Goal: Task Accomplishment & Management: Manage account settings

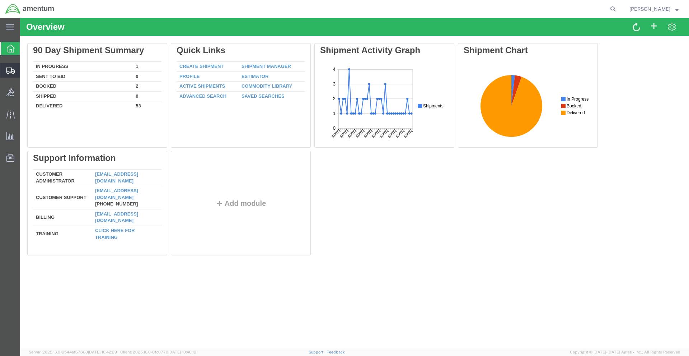
click at [13, 74] on icon at bounding box center [10, 70] width 9 height 6
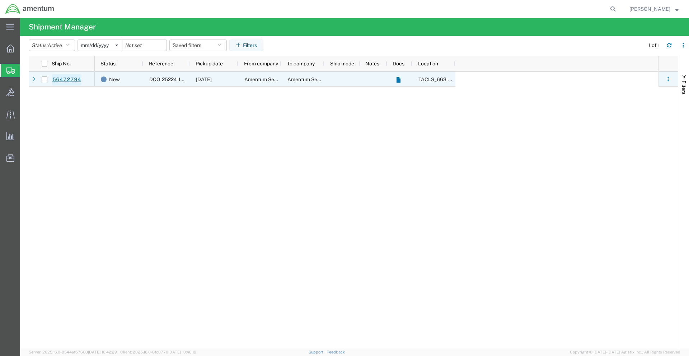
click at [65, 79] on link "56472794" at bounding box center [66, 79] width 29 height 11
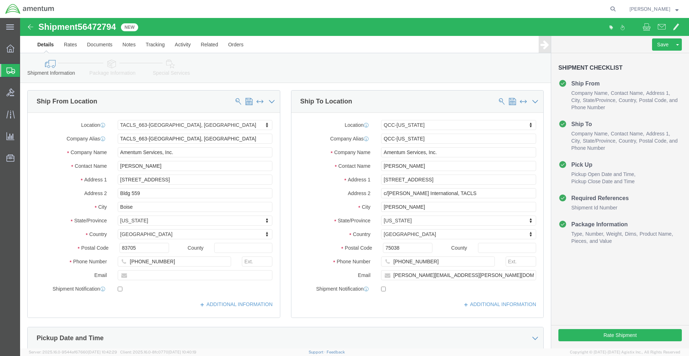
select select "42730"
select select "42668"
click label "Email"
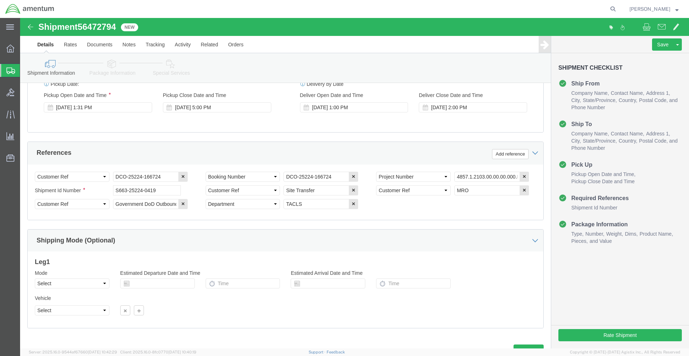
scroll to position [313, 0]
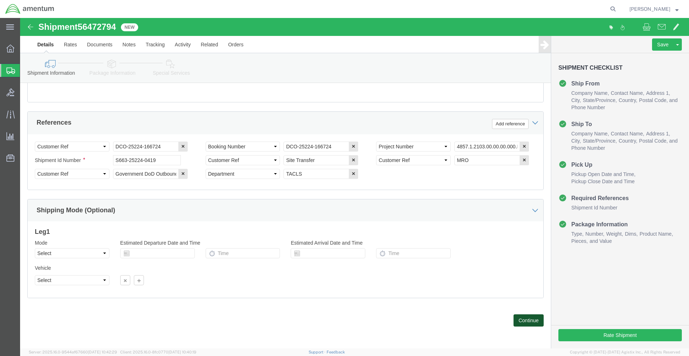
click button "Continue"
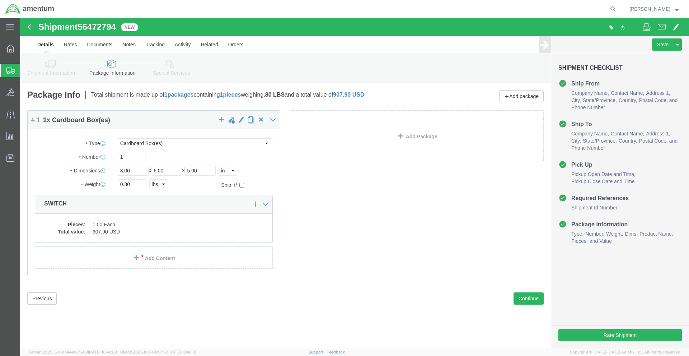
click icon
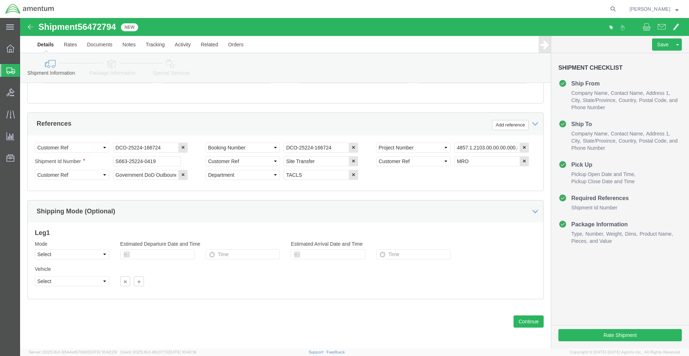
scroll to position [313, 0]
click button "Continue"
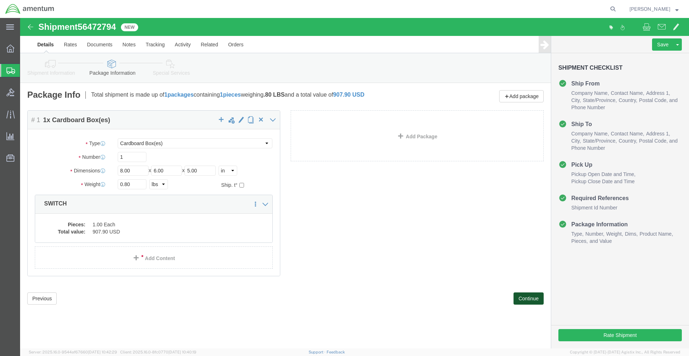
scroll to position [0, 0]
click button "Continue"
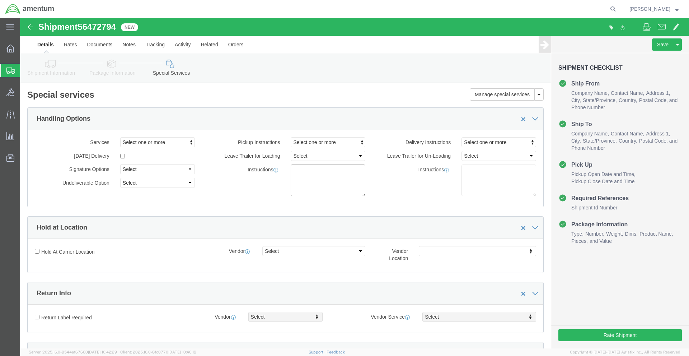
drag, startPoint x: 287, startPoint y: 160, endPoint x: 277, endPoint y: 155, distance: 11.6
click textarea
type textarea "INSIDE HANGER PICKUP, CENTER NORTH WALL."
click div "Hold at Location"
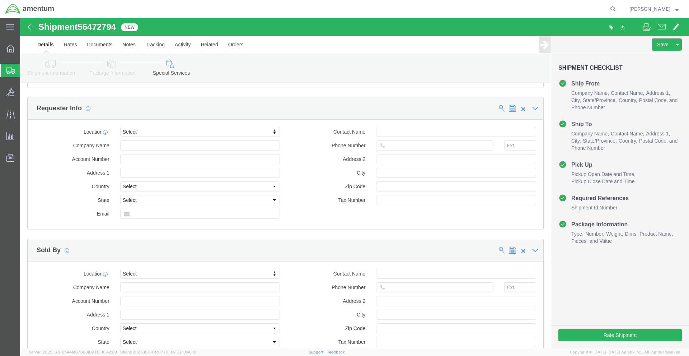
scroll to position [645, 0]
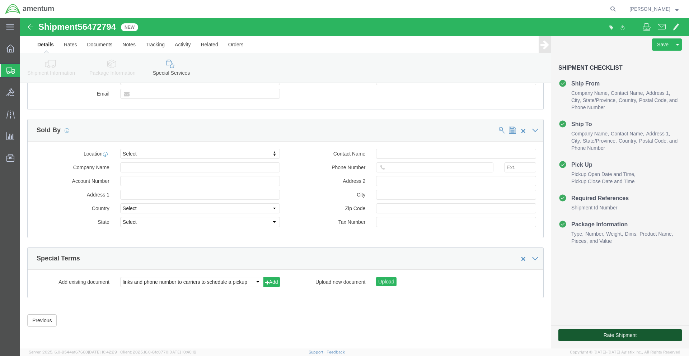
click button "Rate Shipment"
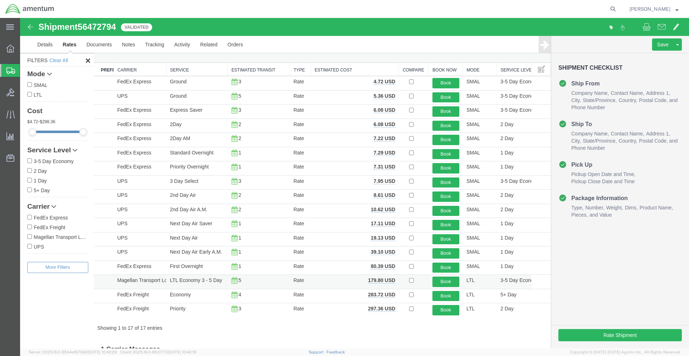
scroll to position [0, 0]
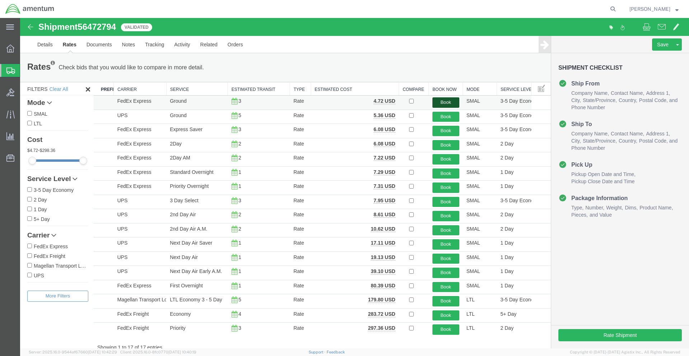
click at [441, 104] on button "Book" at bounding box center [445, 102] width 27 height 10
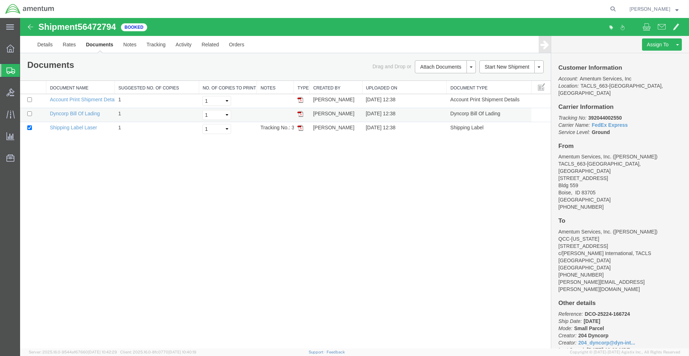
click at [302, 116] on img at bounding box center [301, 114] width 6 height 6
click at [300, 130] on img at bounding box center [301, 128] width 6 height 6
click at [51, 45] on link "Details" at bounding box center [44, 44] width 25 height 17
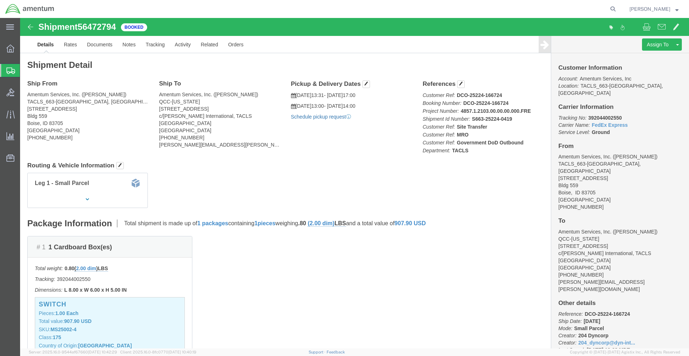
click link "Schedule pickup request"
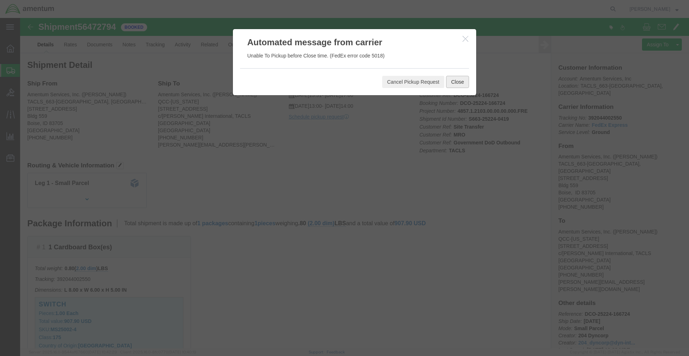
click button "Close"
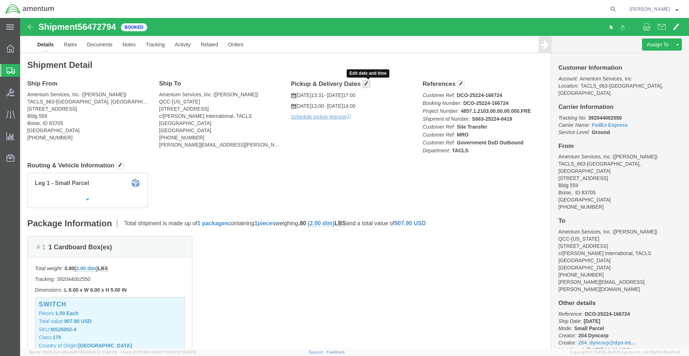
click button "button"
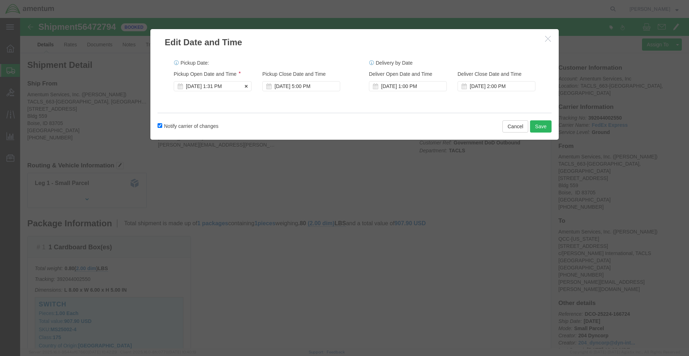
click div "Aug 12 2025 1:31 PM"
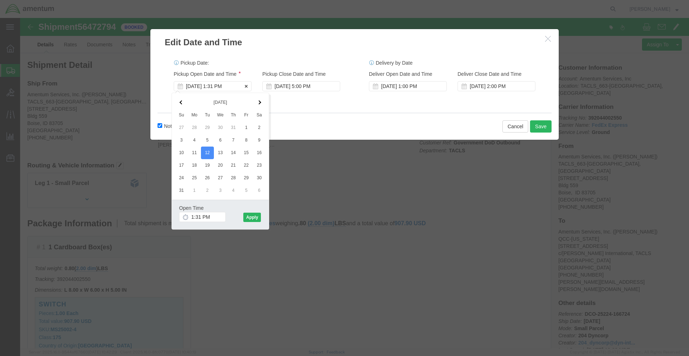
click div "Aug 12 2025 1:31 PM"
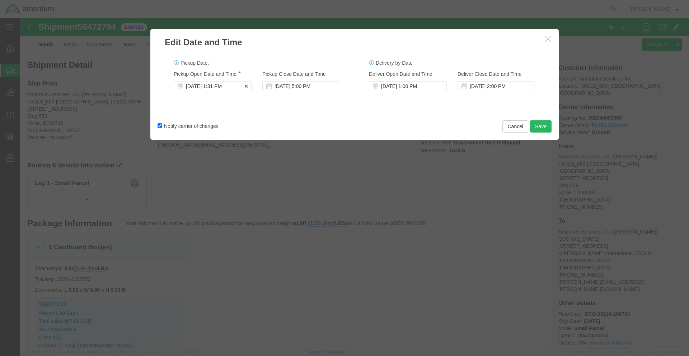
click div "Aug 12 2025 1:31 PM"
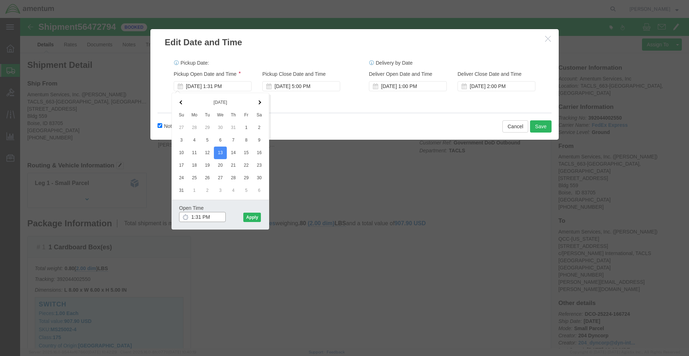
click input "1:31 PM"
type input "6:00 AM"
click button "Apply"
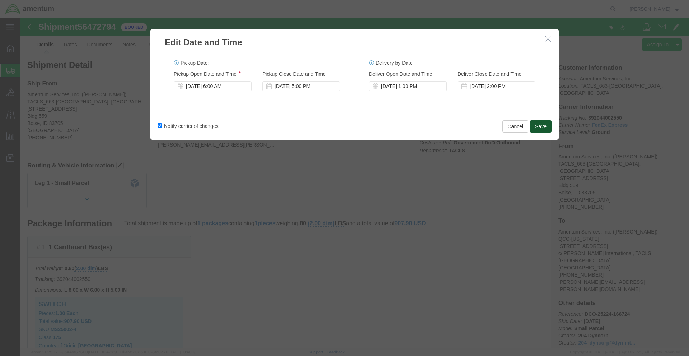
click button "Save"
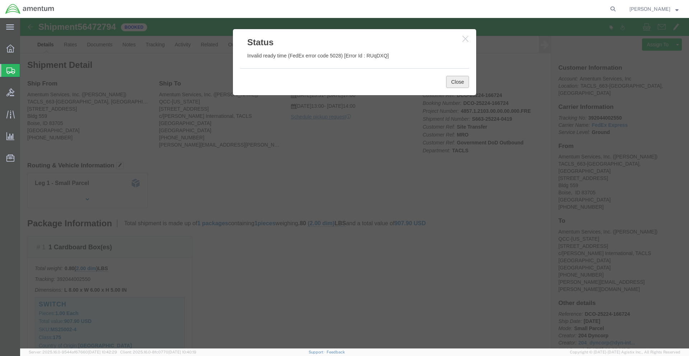
click button "Close"
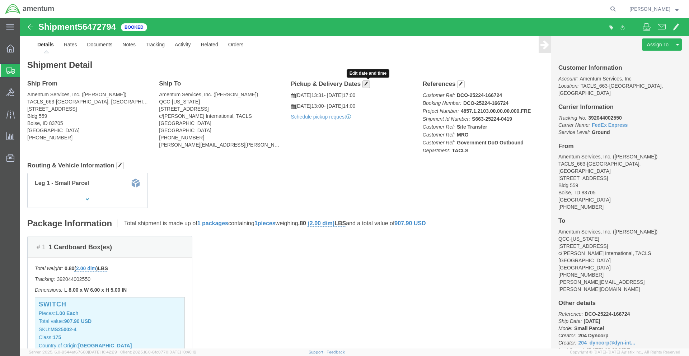
click span "button"
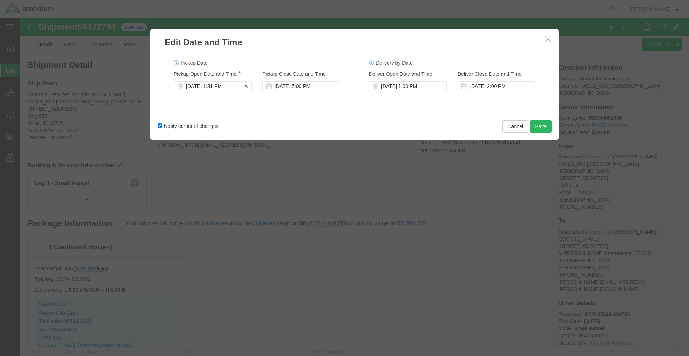
click div "Aug 12 2025 1:31 PM"
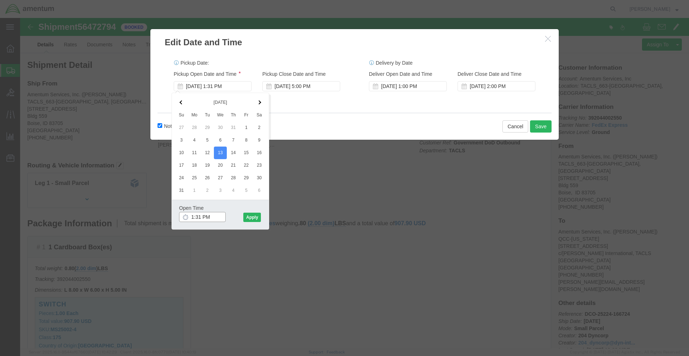
click input "1:31 PM"
type input "8:00 AM"
click button "Apply"
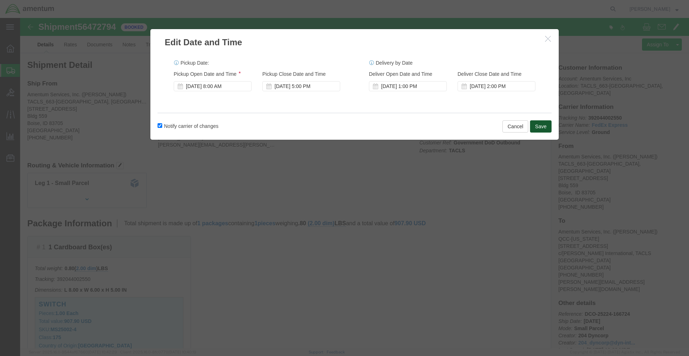
click button "Save"
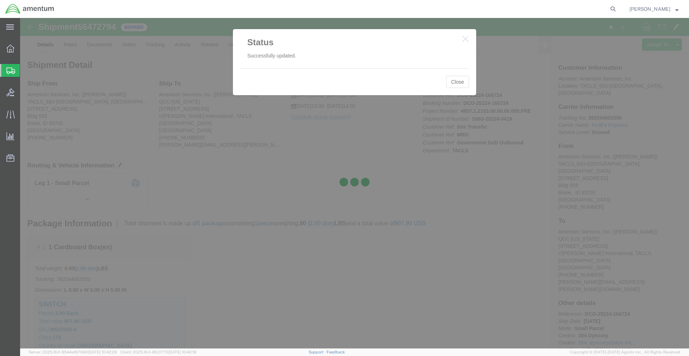
click at [455, 87] on div at bounding box center [354, 183] width 669 height 330
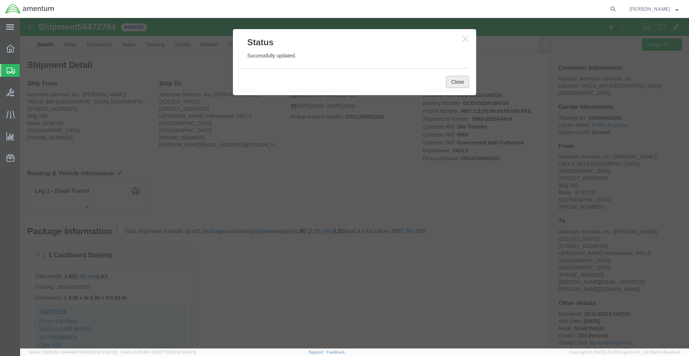
click button "Close"
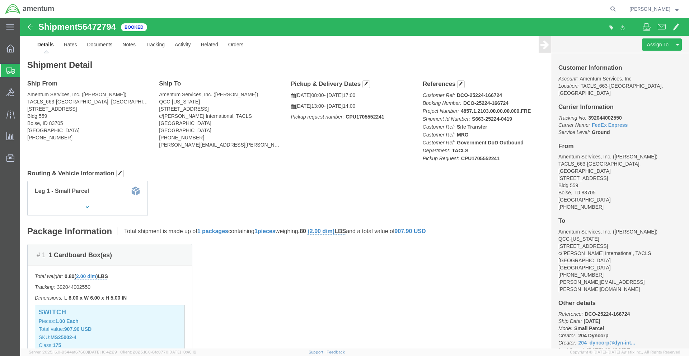
click div "Ship From Amentum Services, Inc. (Kaleb Keller) TACLS_663-Boise, ID 3448 W. Har…"
